Goal: Task Accomplishment & Management: Manage account settings

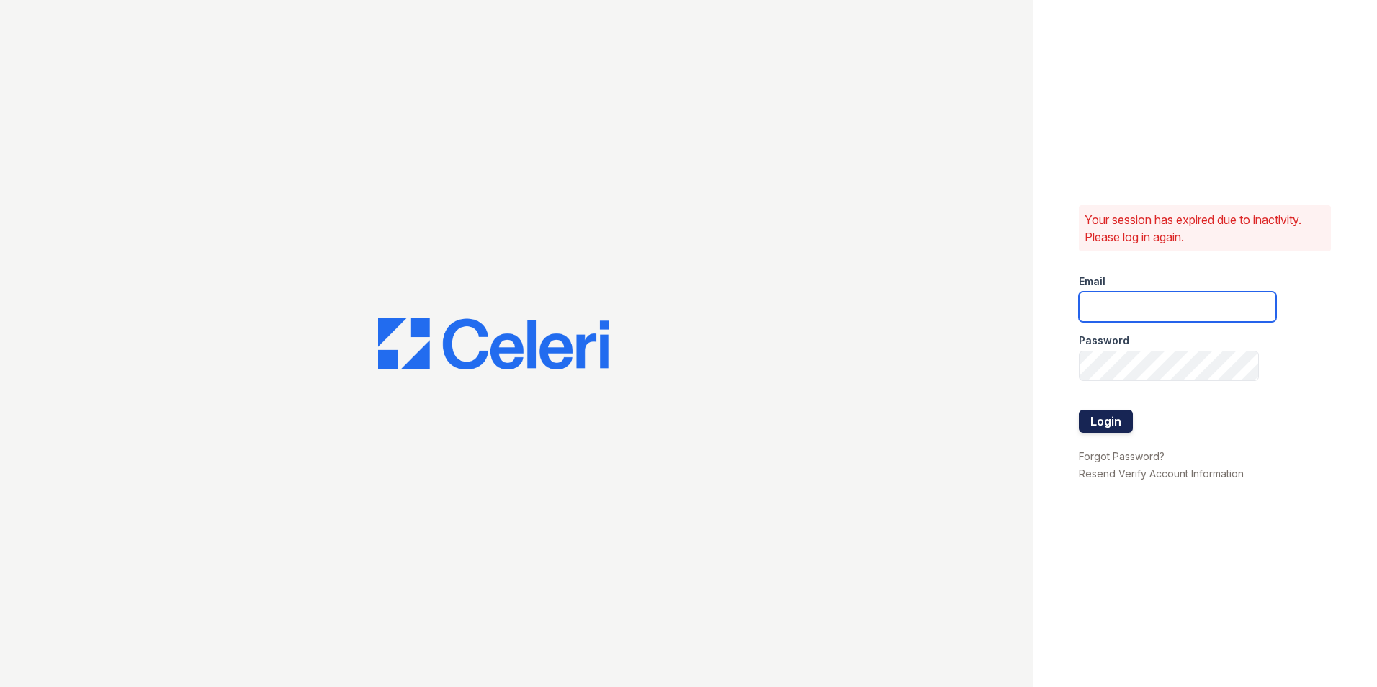
type input "nmendez@mmgmgt.com"
click at [1125, 421] on button "Login" at bounding box center [1106, 421] width 54 height 23
